Goal: Navigation & Orientation: Find specific page/section

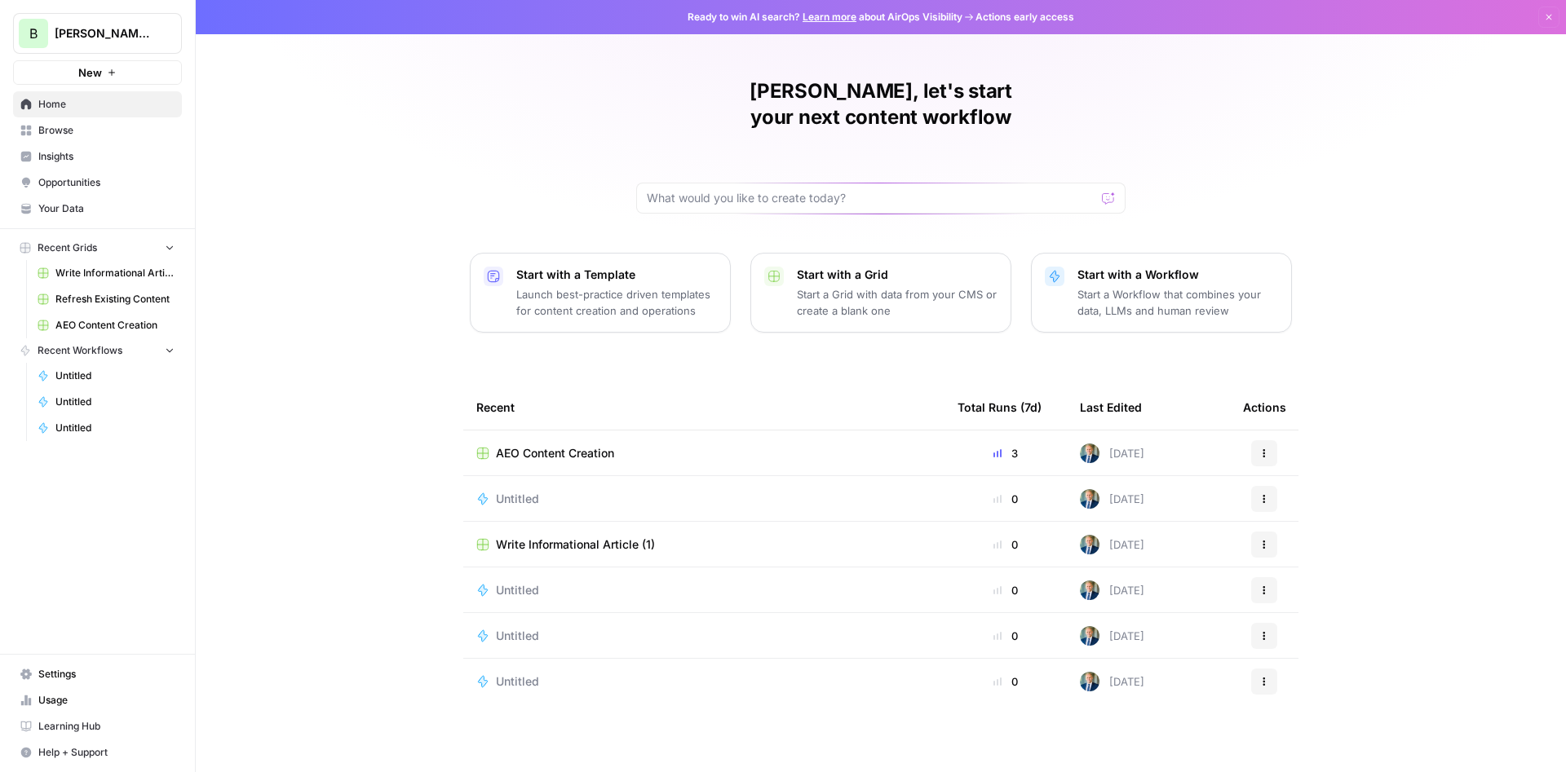
click at [81, 188] on span "Opportunities" at bounding box center [106, 182] width 136 height 15
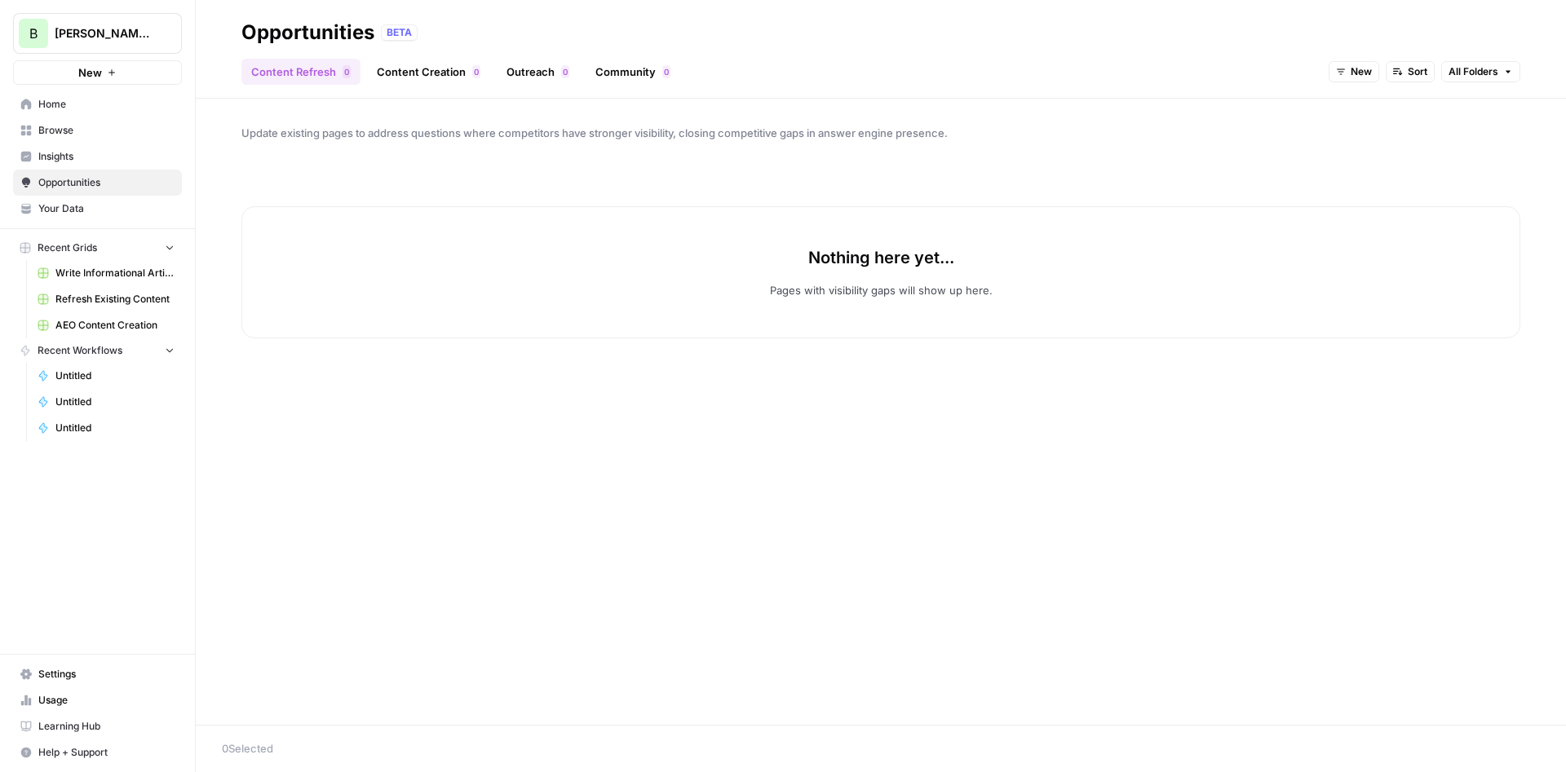
click at [81, 148] on link "Insights" at bounding box center [97, 157] width 169 height 26
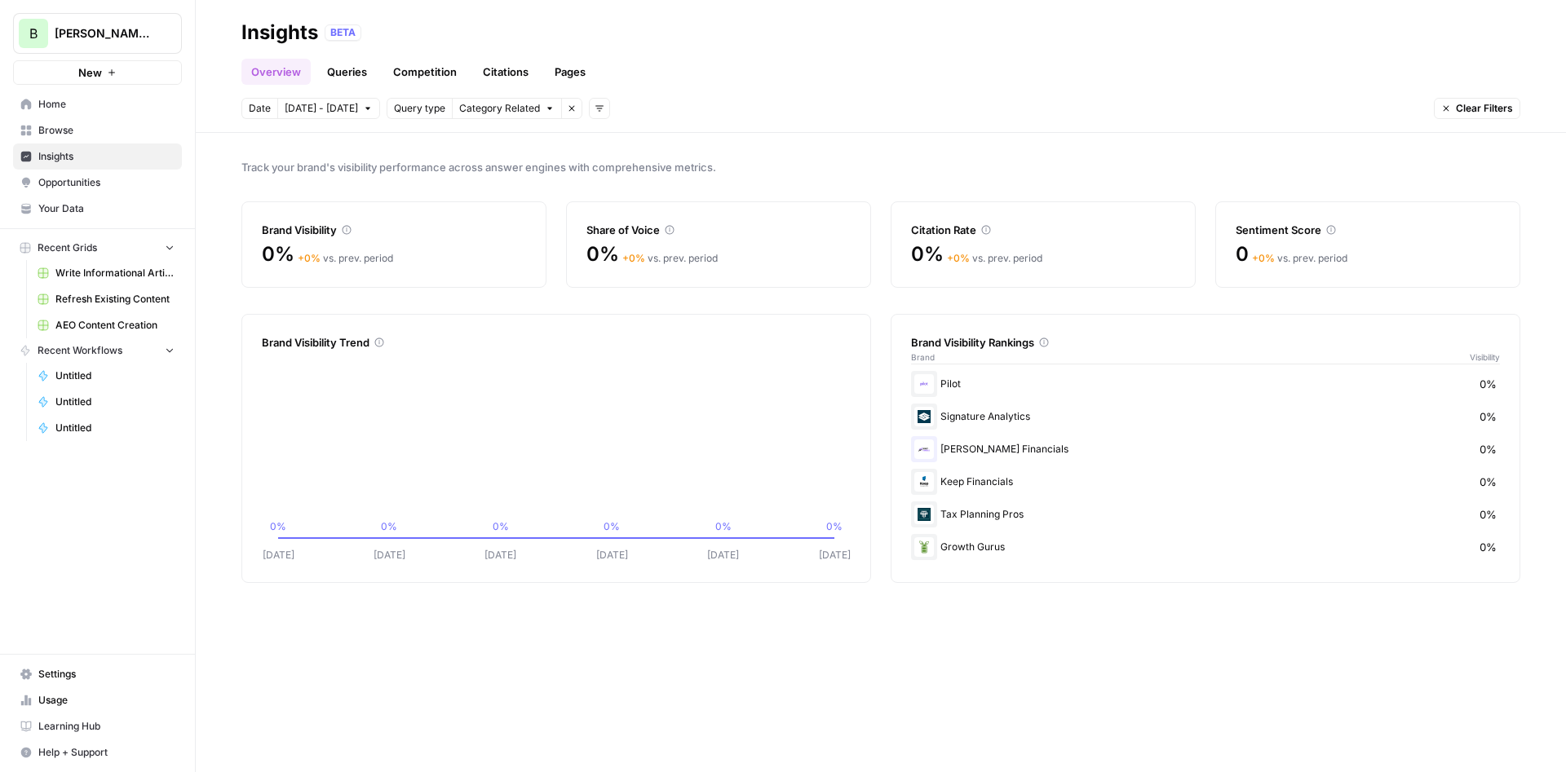
click at [83, 135] on span "Browse" at bounding box center [106, 130] width 136 height 15
